Goal: Transaction & Acquisition: Obtain resource

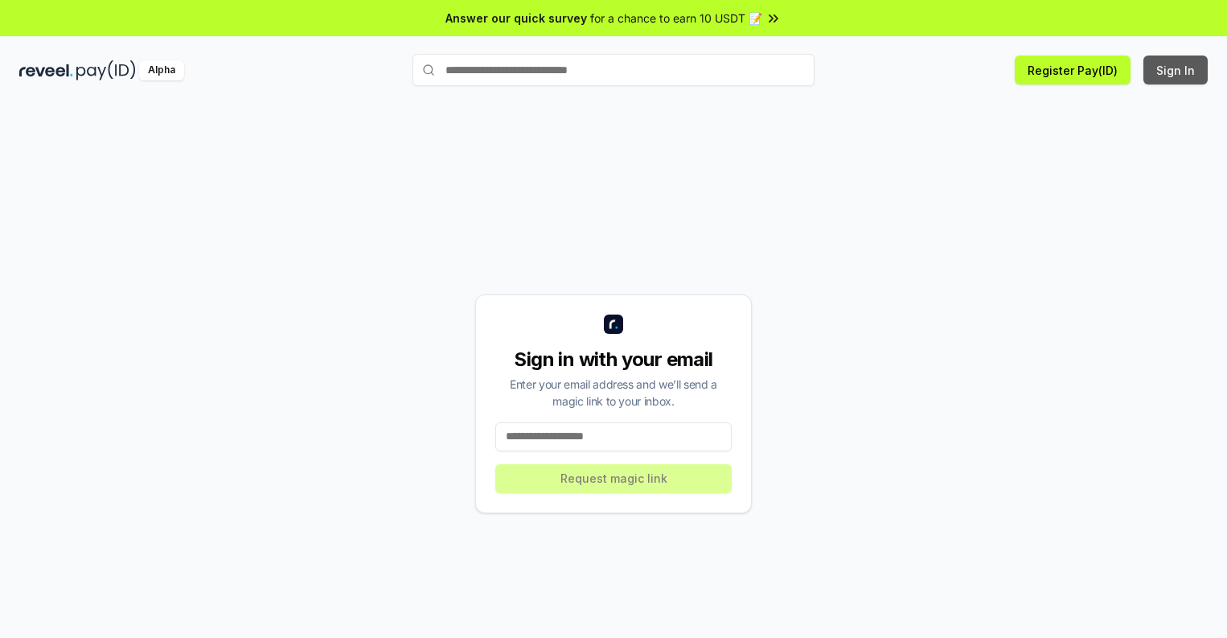
click at [1177, 70] on button "Sign In" at bounding box center [1176, 69] width 64 height 29
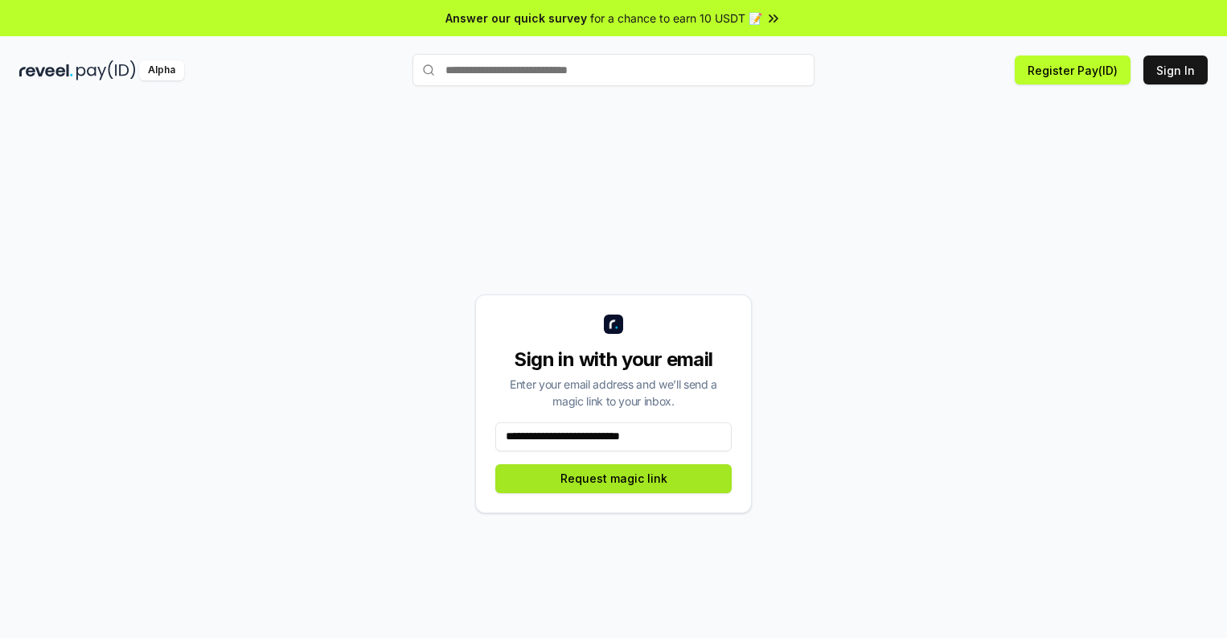
type input "**********"
click at [614, 478] on button "Request magic link" at bounding box center [613, 478] width 236 height 29
